Goal: Transaction & Acquisition: Book appointment/travel/reservation

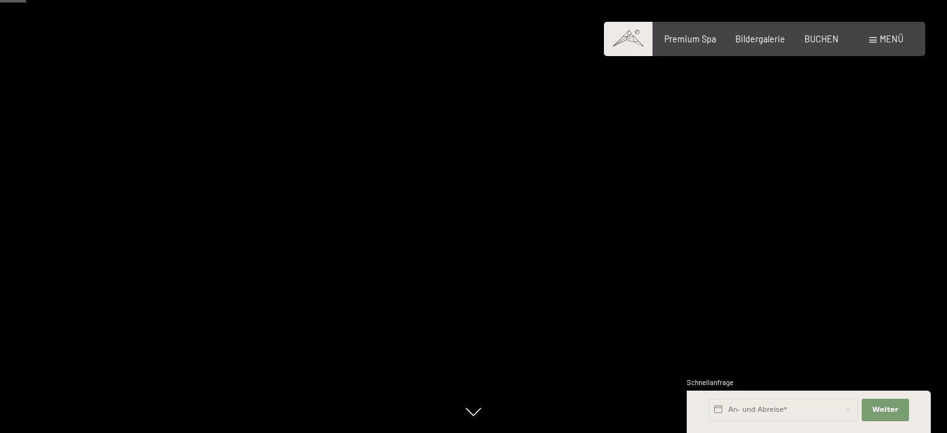
click at [695, 39] on span "Premium Spa" at bounding box center [690, 39] width 52 height 11
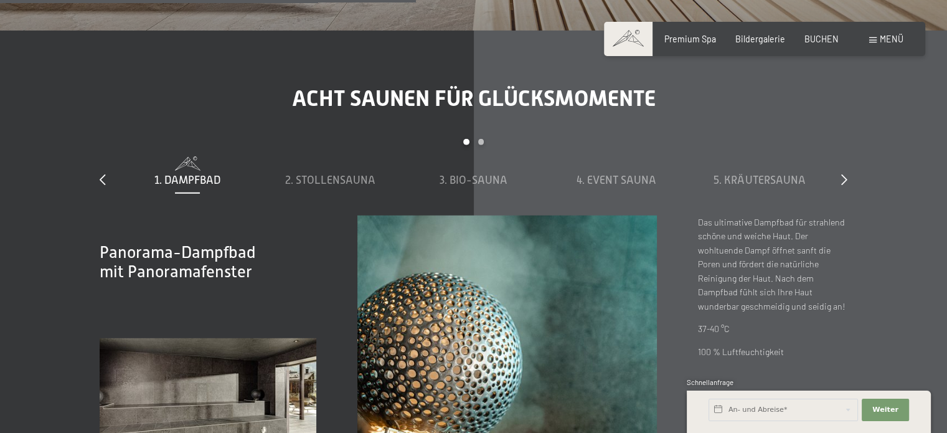
scroll to position [3442, 0]
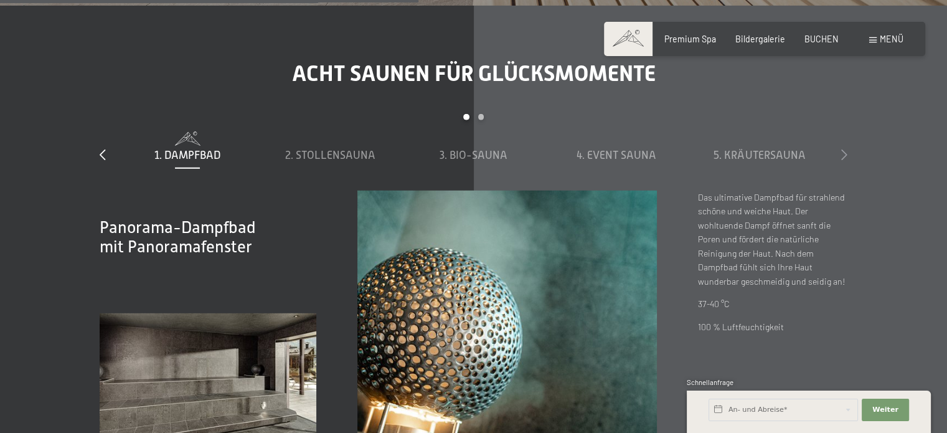
click at [845, 160] on icon at bounding box center [844, 154] width 6 height 11
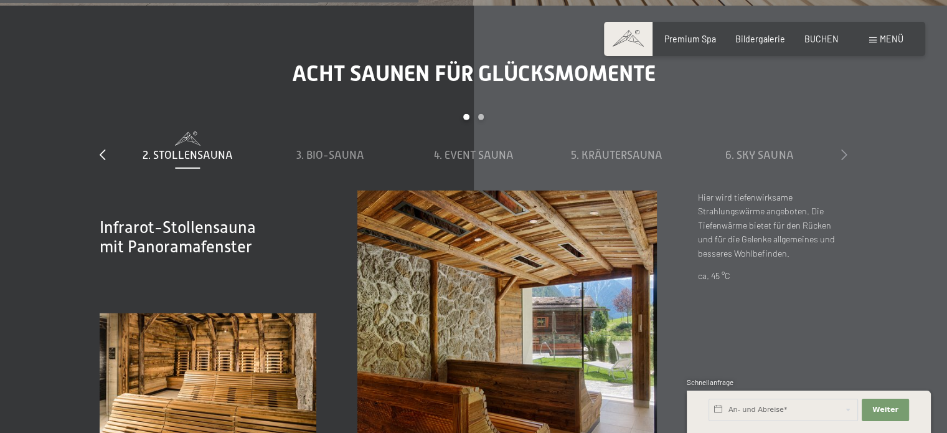
click at [845, 160] on icon at bounding box center [844, 154] width 6 height 11
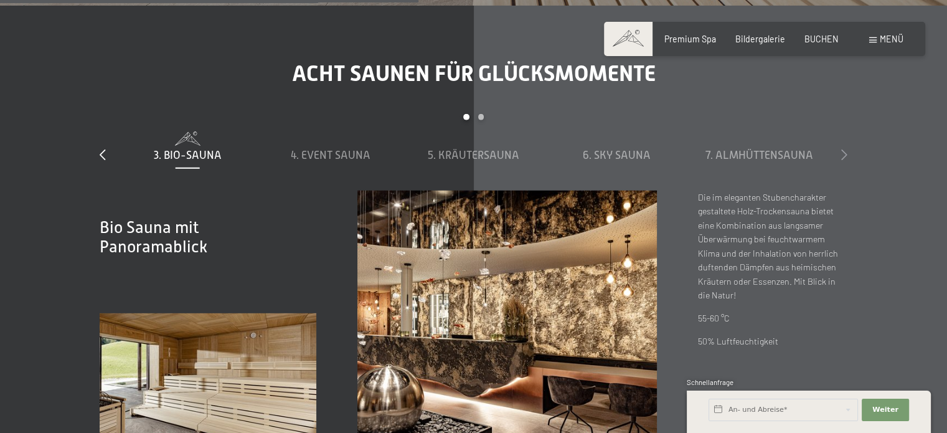
click at [845, 160] on icon at bounding box center [844, 154] width 6 height 11
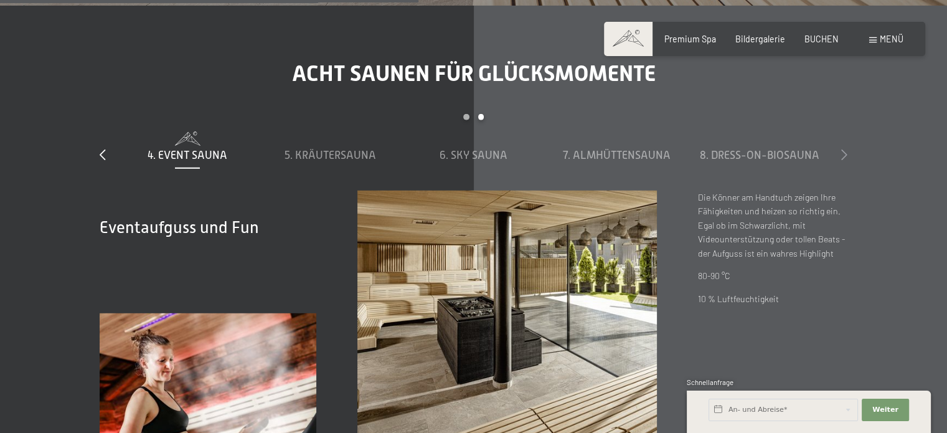
click at [845, 160] on icon at bounding box center [844, 154] width 6 height 11
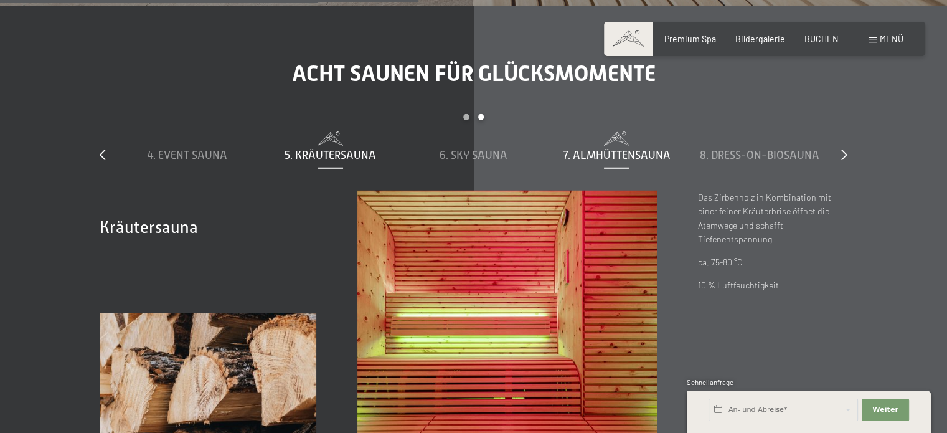
click at [626, 161] on span "7. Almhüttensauna" at bounding box center [617, 155] width 108 height 12
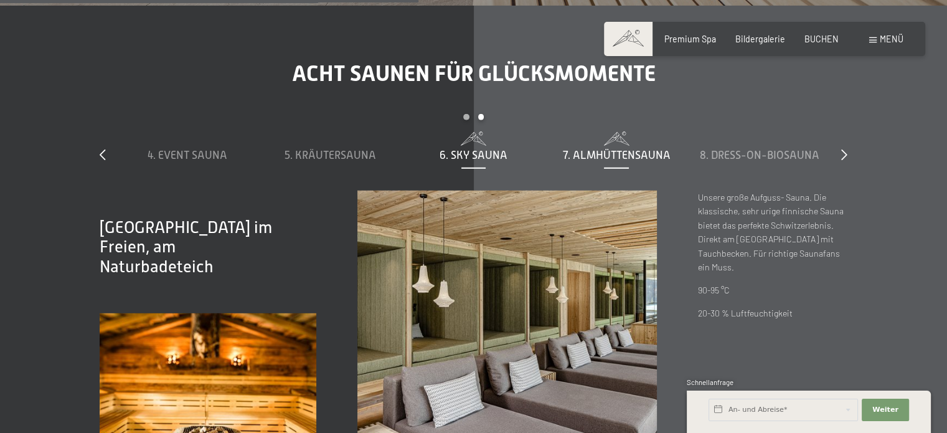
click at [489, 161] on span "6. Sky Sauna" at bounding box center [474, 155] width 68 height 12
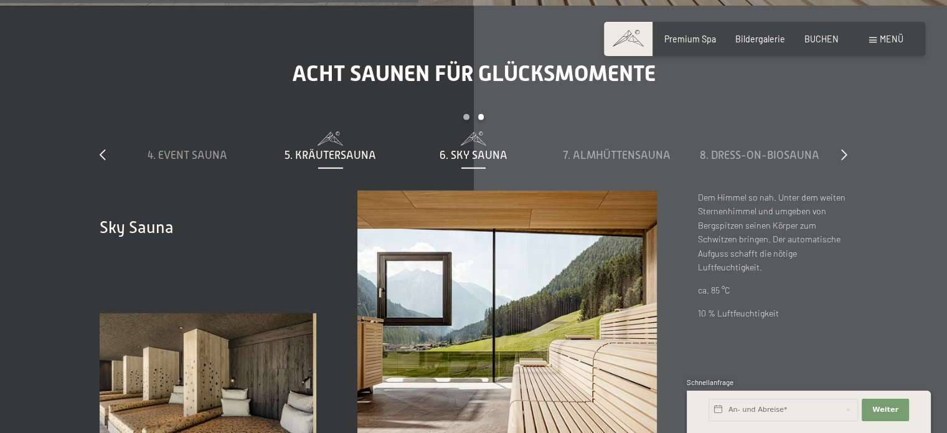
click at [343, 161] on span "5. Kräutersauna" at bounding box center [331, 155] width 92 height 12
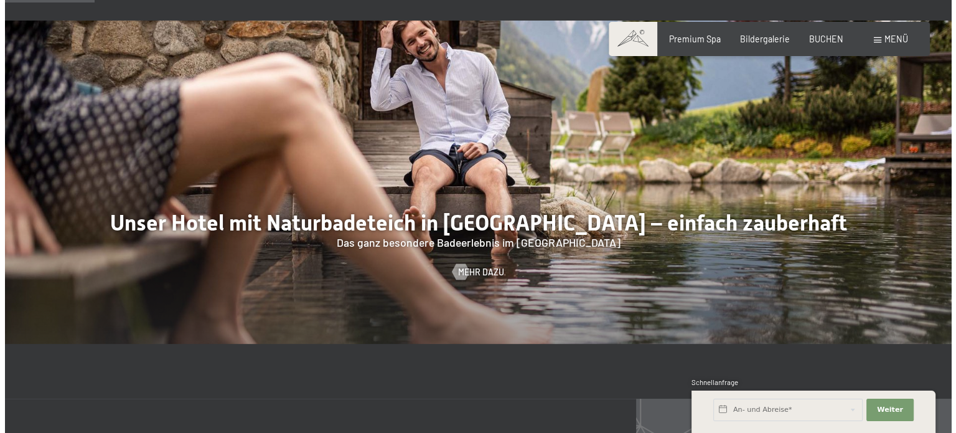
scroll to position [259, 0]
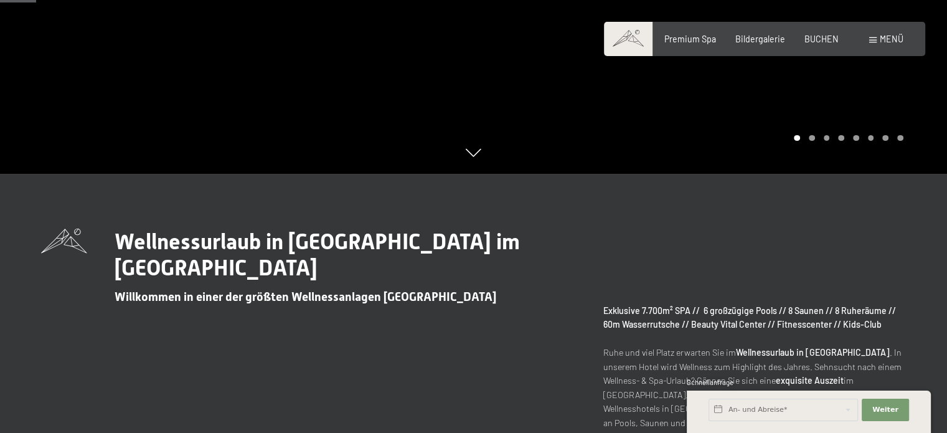
click at [872, 42] on span at bounding box center [872, 40] width 7 height 6
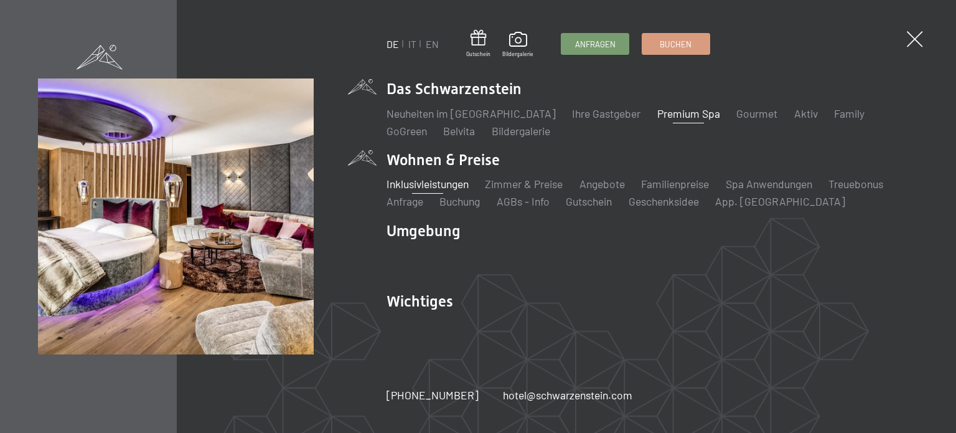
click at [428, 184] on link "Inklusivleistungen" at bounding box center [428, 184] width 82 height 14
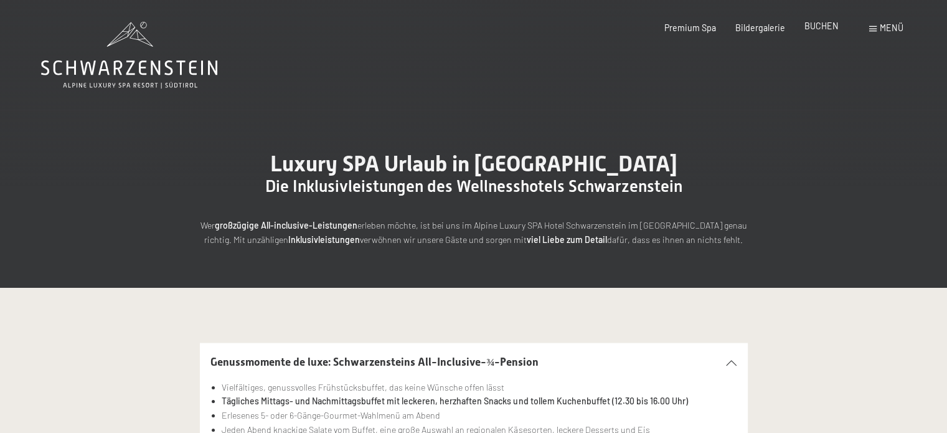
click at [820, 27] on span "BUCHEN" at bounding box center [821, 26] width 34 height 11
